Goal: Information Seeking & Learning: Learn about a topic

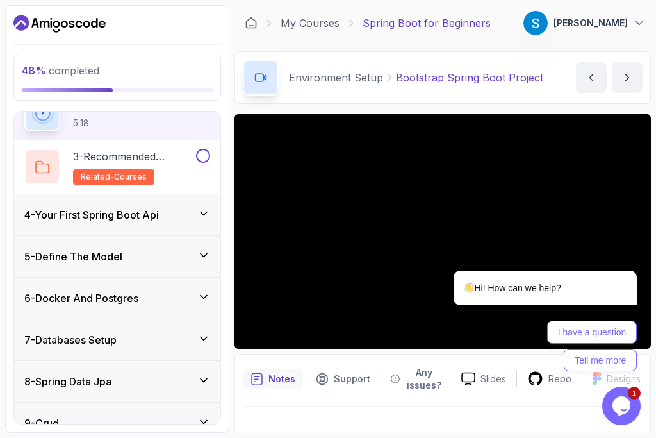
scroll to position [238, 0]
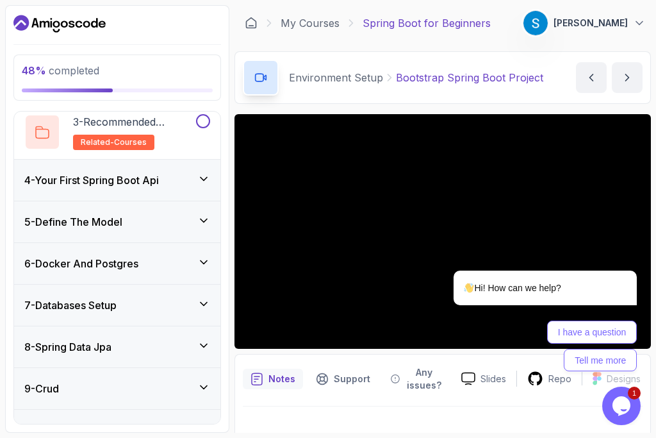
click at [202, 299] on icon at bounding box center [203, 303] width 13 height 13
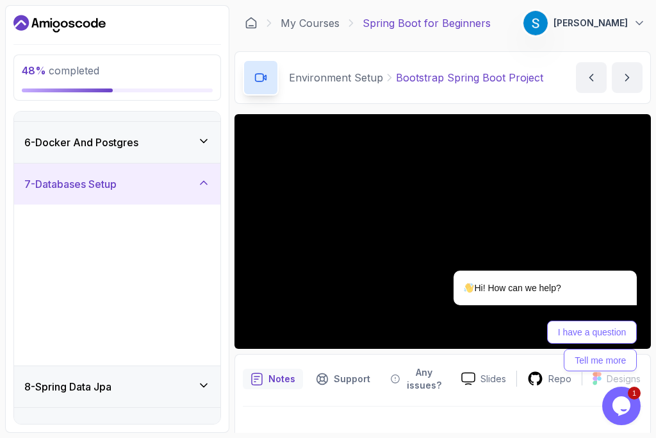
scroll to position [199, 0]
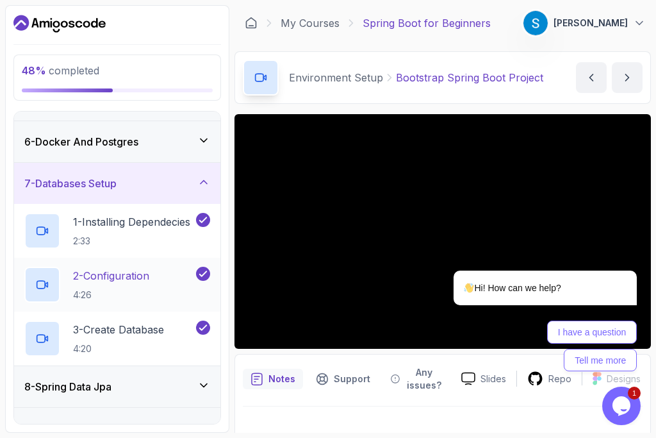
click at [99, 281] on p "2 - Configuration" at bounding box center [111, 275] width 76 height 15
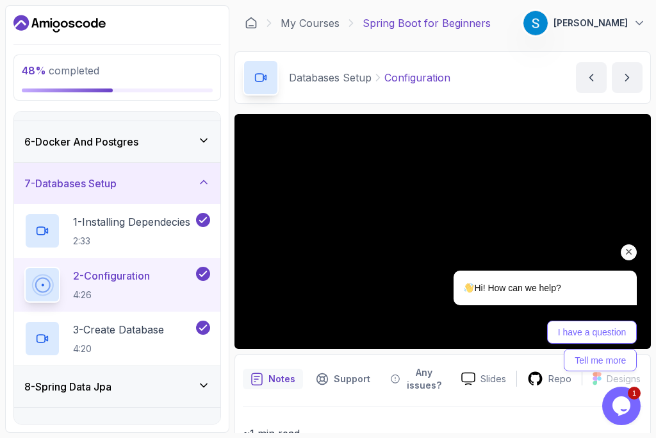
click at [634, 256] on icon "Chat attention grabber" at bounding box center [629, 252] width 12 height 12
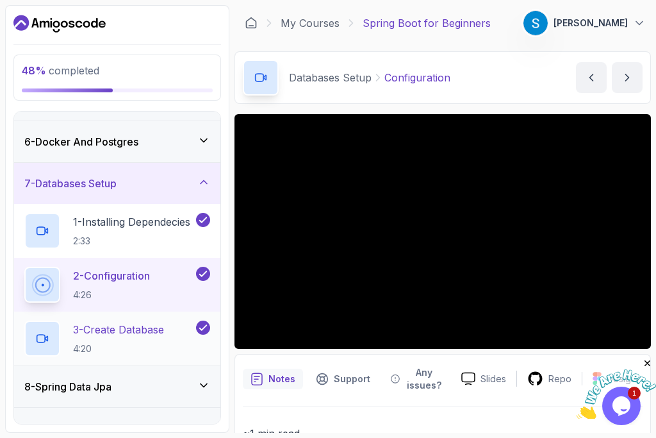
click at [120, 326] on p "3 - Create Database" at bounding box center [118, 329] width 91 height 15
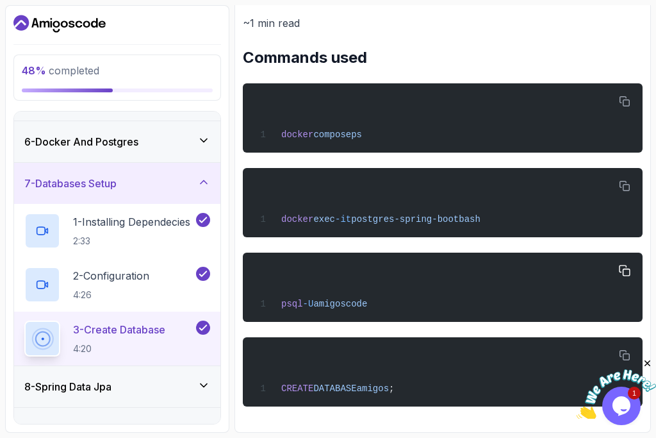
scroll to position [403, 0]
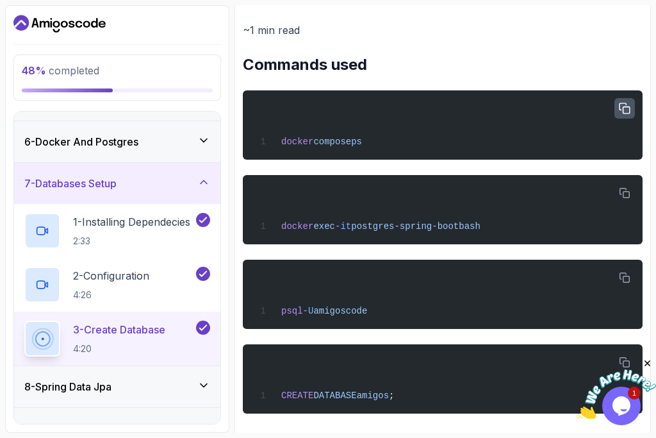
click at [628, 110] on icon "button" at bounding box center [625, 108] width 12 height 12
click at [632, 193] on button "button" at bounding box center [624, 193] width 20 height 20
click at [621, 192] on icon "button" at bounding box center [625, 193] width 12 height 12
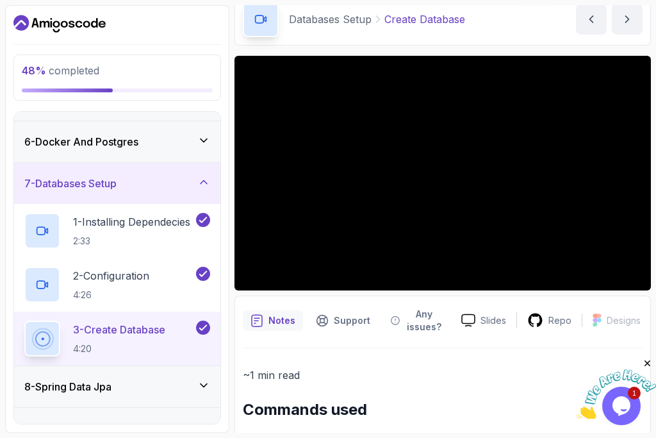
scroll to position [58, 15]
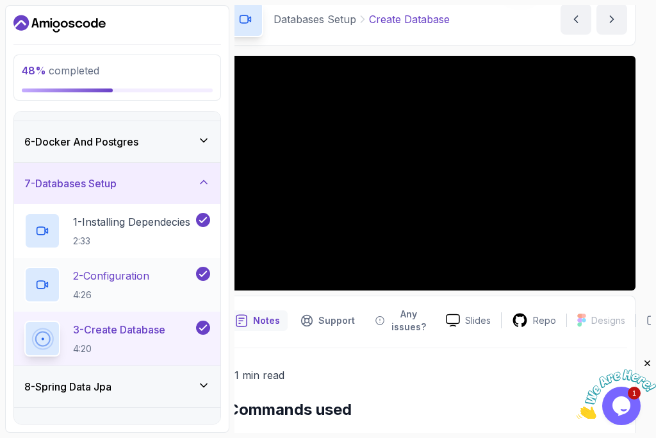
click at [109, 290] on p "4:26" at bounding box center [111, 294] width 76 height 13
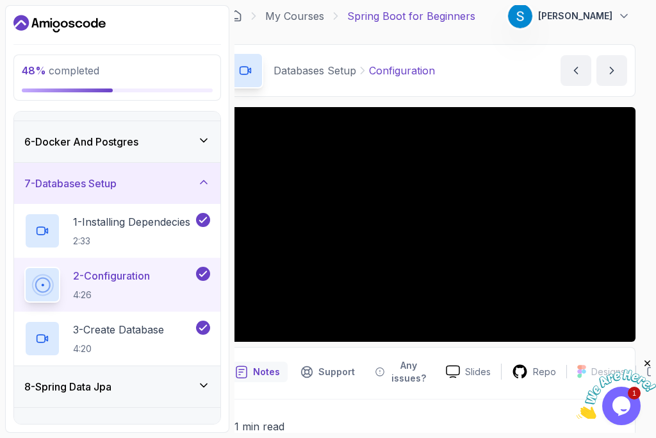
scroll to position [0, 15]
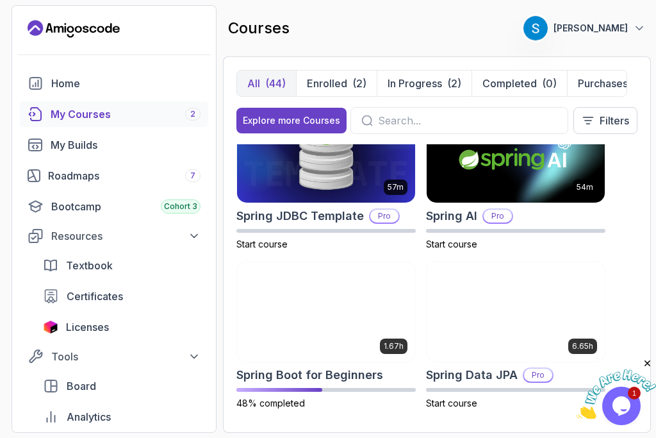
scroll to position [238, 0]
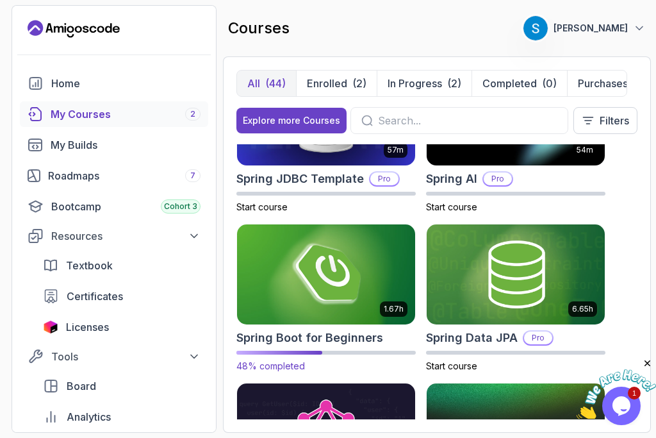
click at [331, 261] on img at bounding box center [326, 274] width 187 height 104
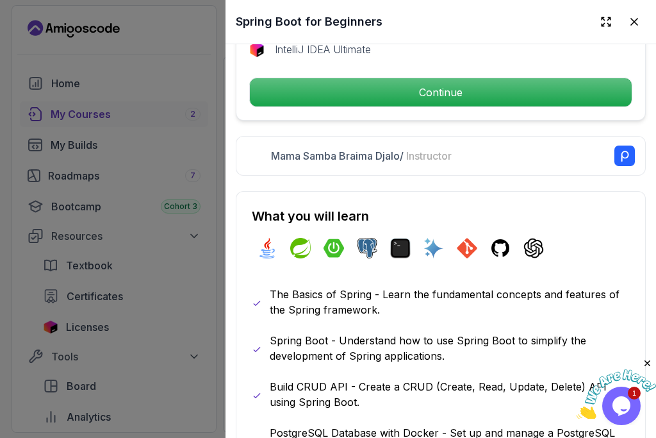
scroll to position [567, 0]
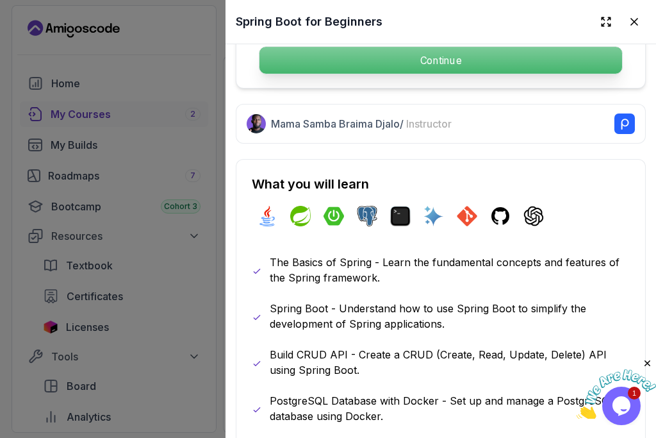
click at [400, 66] on p "Continue" at bounding box center [440, 60] width 363 height 27
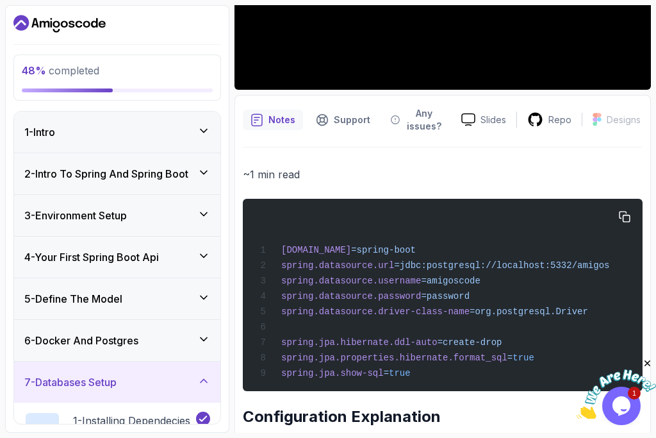
scroll to position [360, 0]
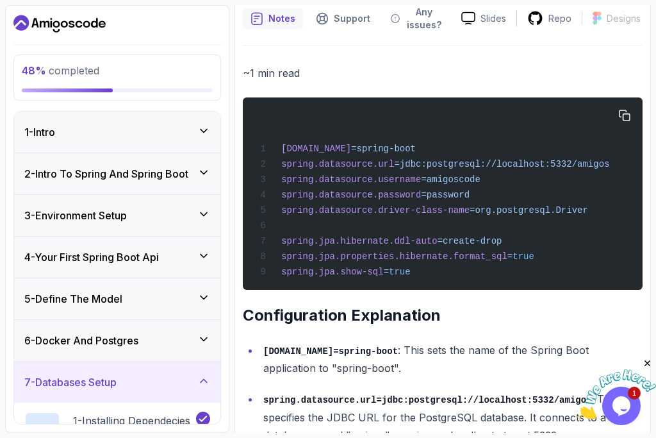
click at [429, 270] on div "[DOMAIN_NAME] =spring-boot spring.datasource.url =jdbc:postgresql://localhost:5…" at bounding box center [442, 193] width 379 height 177
click at [441, 261] on span "spring.jpa.properties.hibernate.format_sql" at bounding box center [394, 256] width 226 height 10
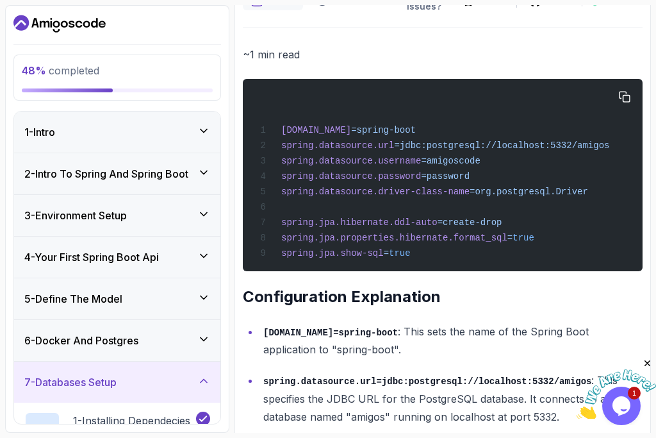
scroll to position [379, 0]
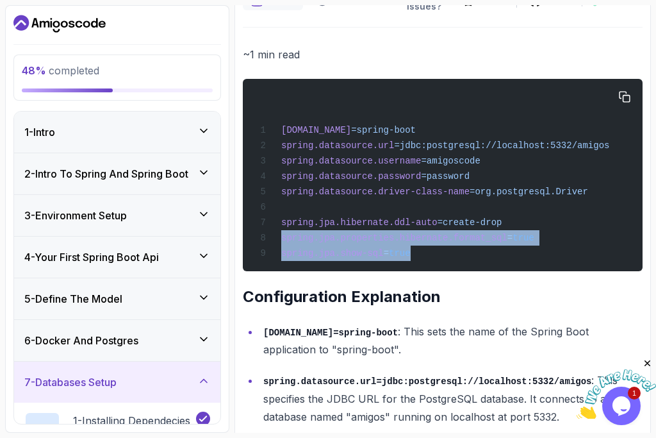
drag, startPoint x: 438, startPoint y: 260, endPoint x: 240, endPoint y: 237, distance: 199.9
click at [243, 237] on pre "[DOMAIN_NAME] =spring-boot spring.datasource.url =jdbc:postgresql://localhost:5…" at bounding box center [443, 175] width 400 height 192
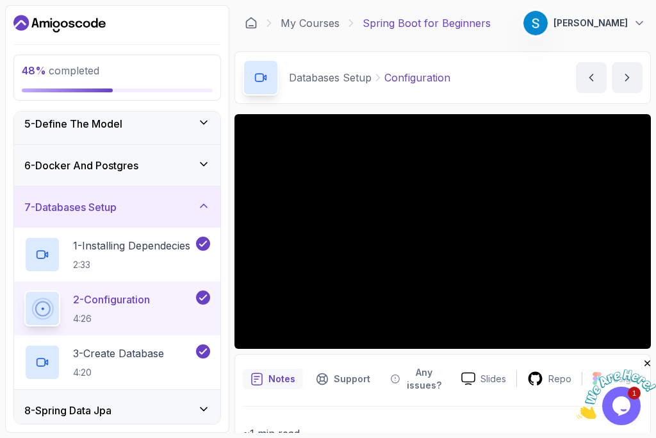
scroll to position [233, 0]
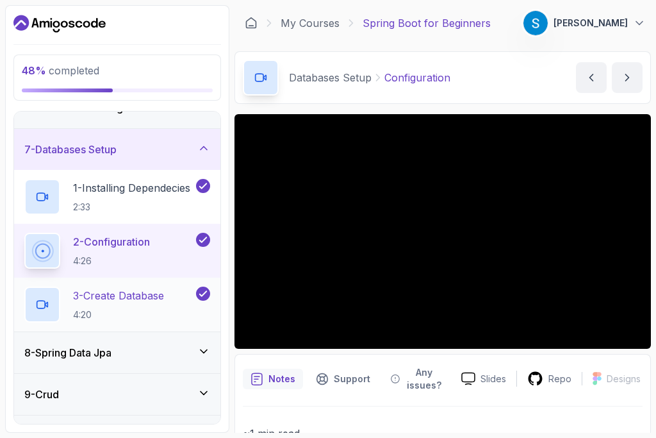
click at [147, 286] on div "3 - Create Database 4:20" at bounding box center [117, 304] width 206 height 54
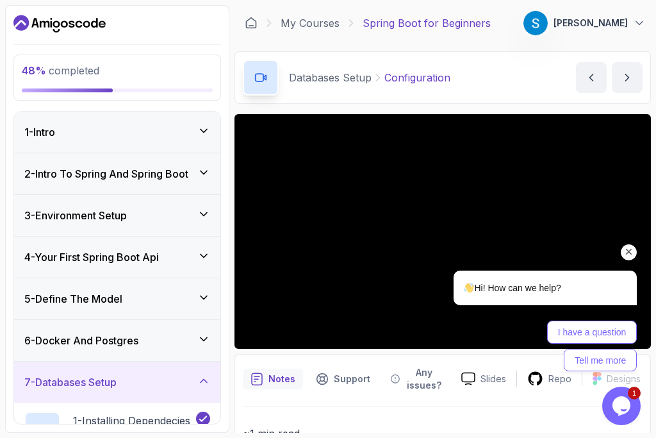
click at [484, 229] on div "Hi! How can we help? I have a question Tell me more" at bounding box center [528, 272] width 231 height 211
click at [631, 254] on icon "Chat attention grabber" at bounding box center [629, 252] width 12 height 12
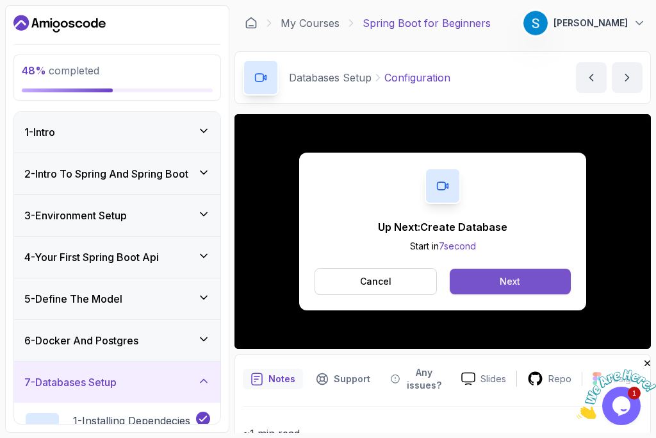
click at [478, 286] on button "Next" at bounding box center [510, 281] width 121 height 26
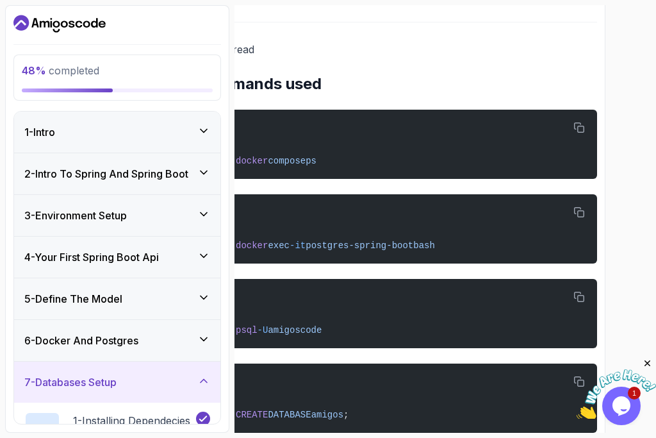
scroll to position [411, 0]
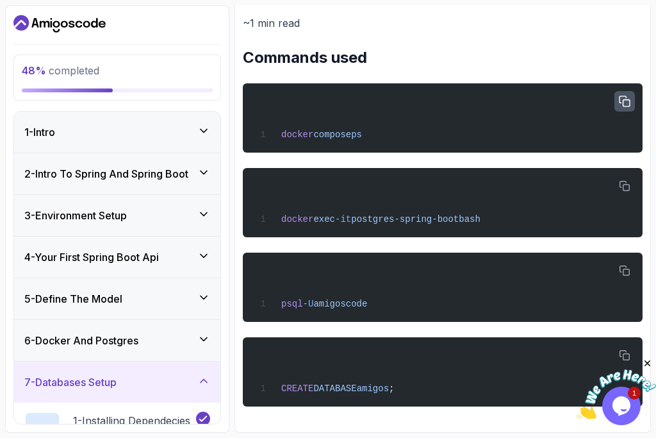
click at [627, 108] on button "button" at bounding box center [624, 101] width 20 height 20
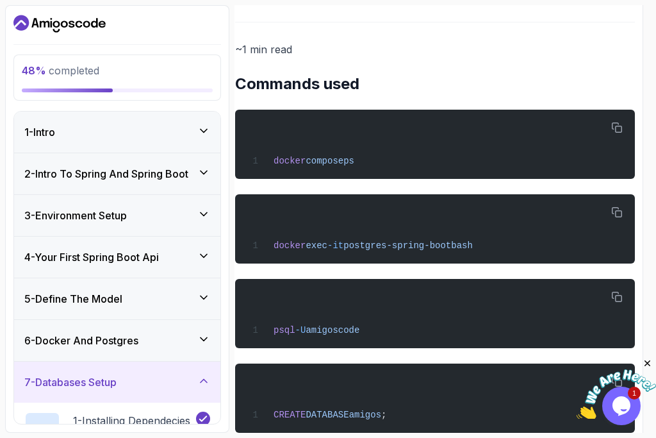
scroll to position [413, 8]
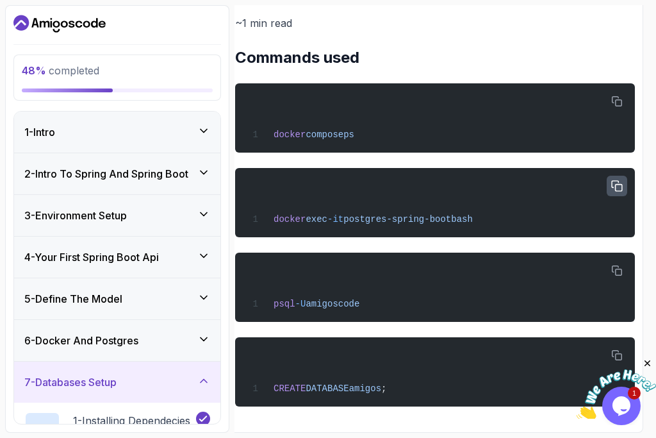
click at [622, 183] on icon "button" at bounding box center [617, 186] width 10 height 10
click at [619, 265] on icon "button" at bounding box center [617, 271] width 12 height 12
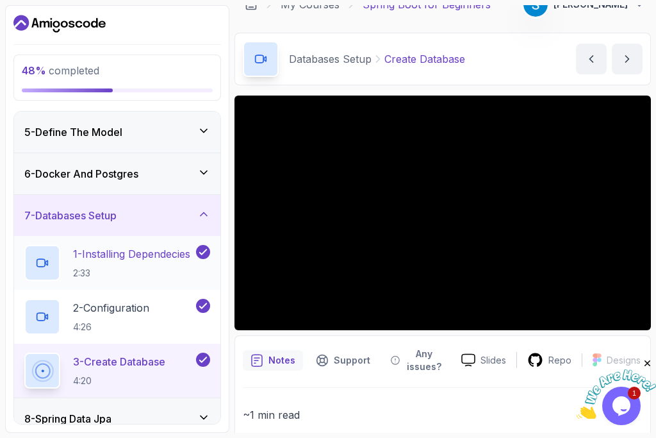
scroll to position [348, 0]
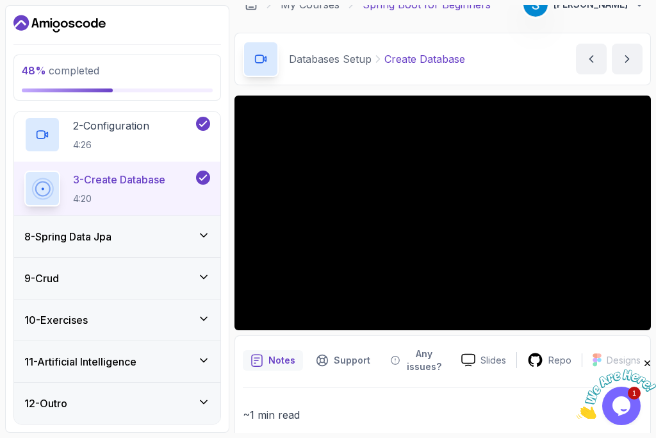
click at [199, 233] on icon at bounding box center [203, 235] width 13 height 13
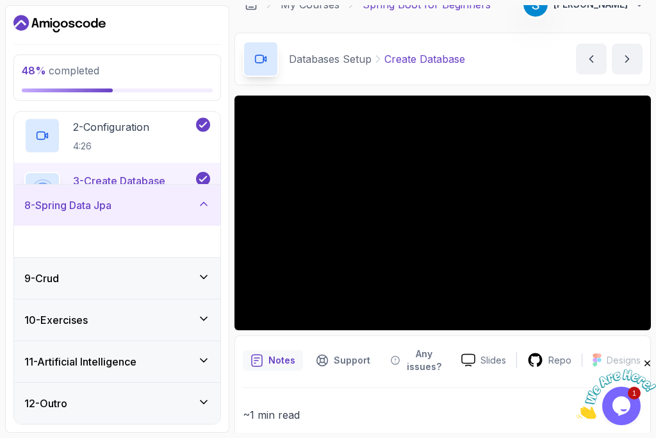
scroll to position [188, 0]
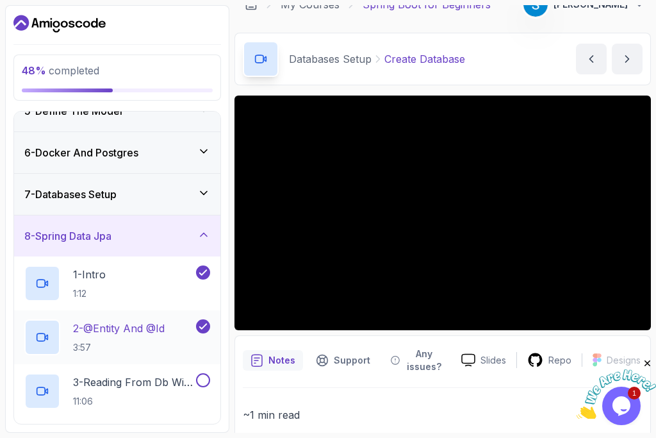
click at [102, 348] on p "3:57" at bounding box center [119, 347] width 92 height 13
